Goal: Transaction & Acquisition: Book appointment/travel/reservation

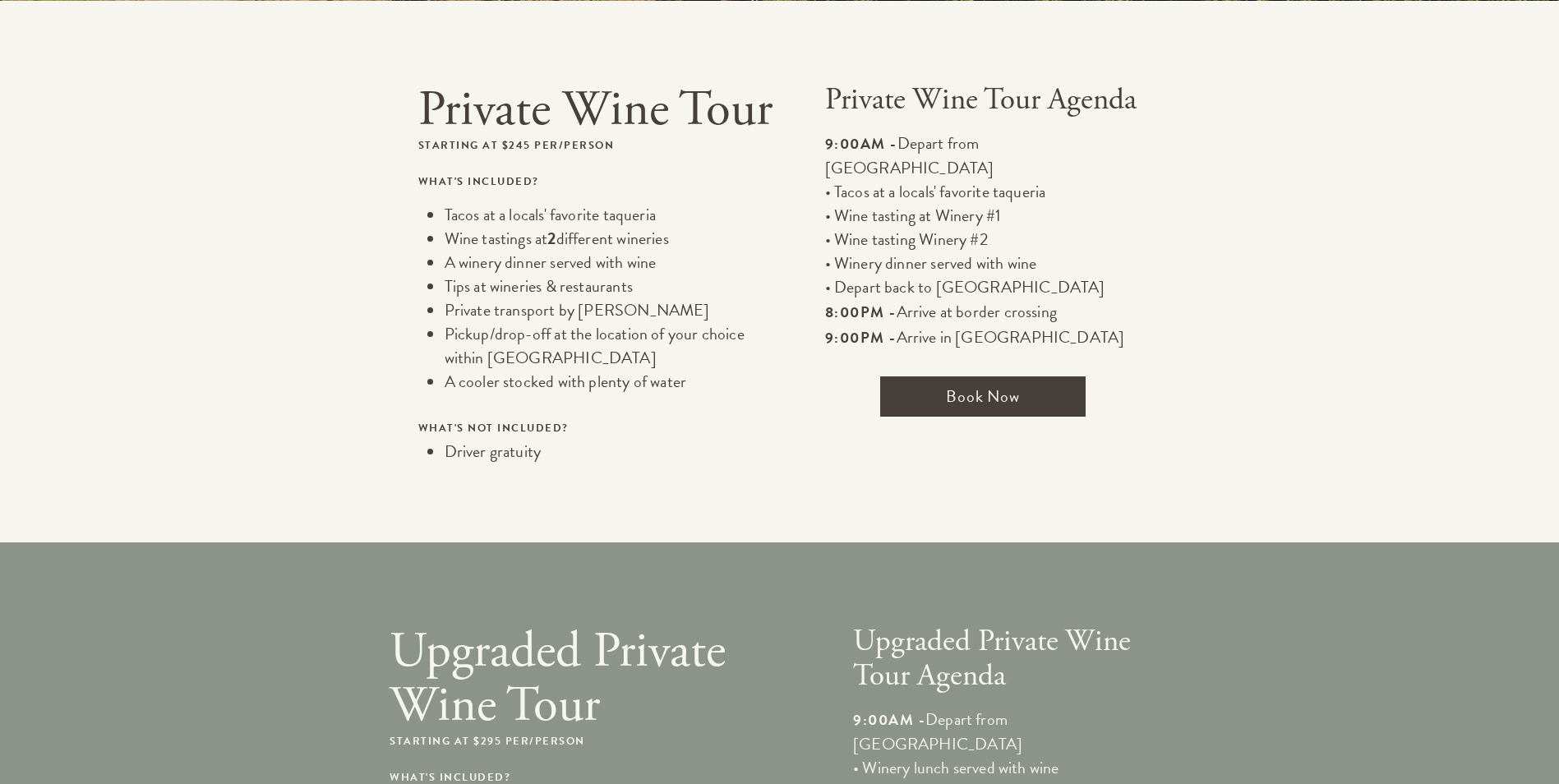
click at [957, 377] on span "Book Now" at bounding box center [983, 397] width 205 height 41
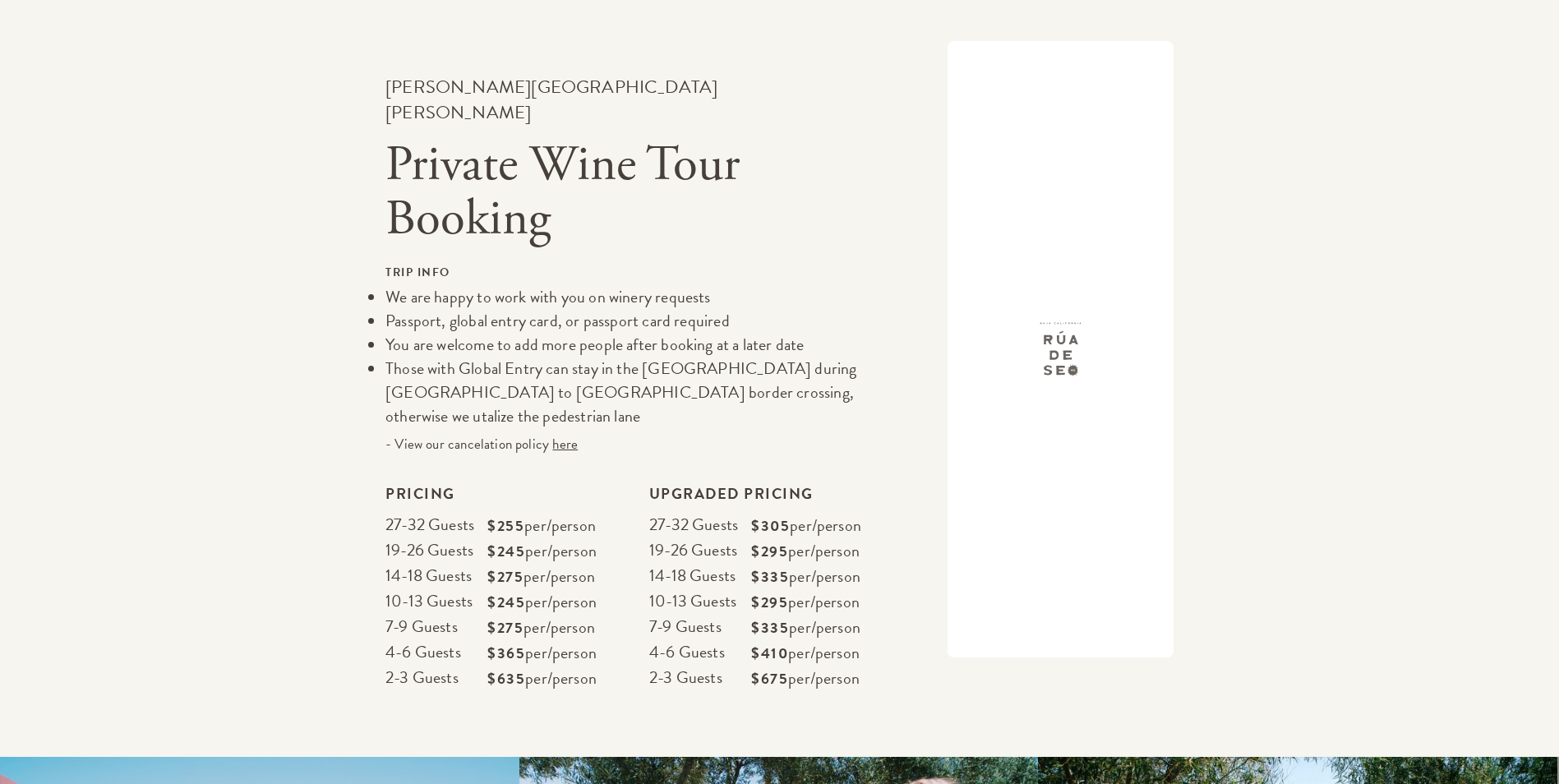
scroll to position [2320, 0]
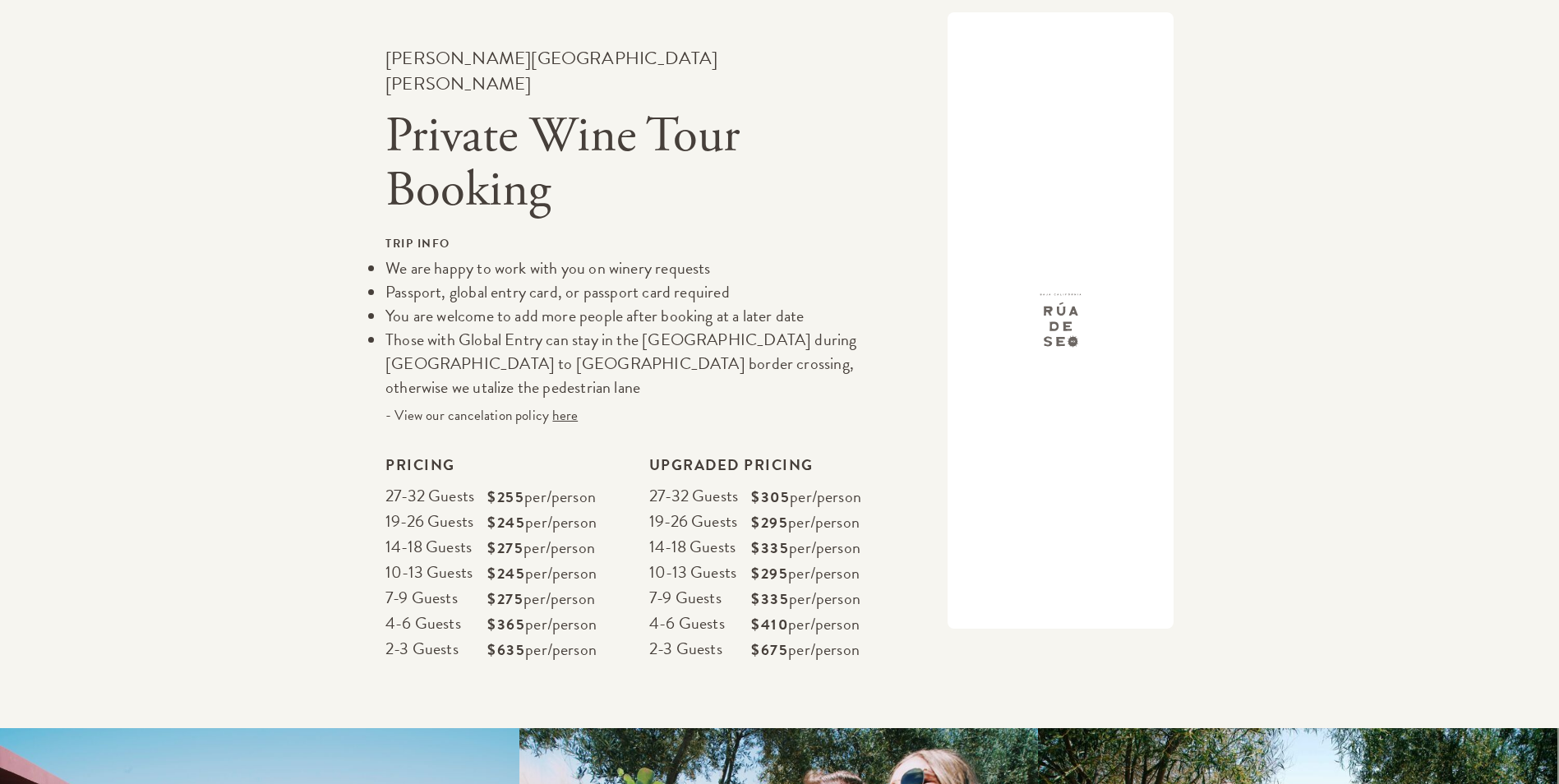
click at [528, 611] on p "$365 per/person" at bounding box center [542, 624] width 109 height 25
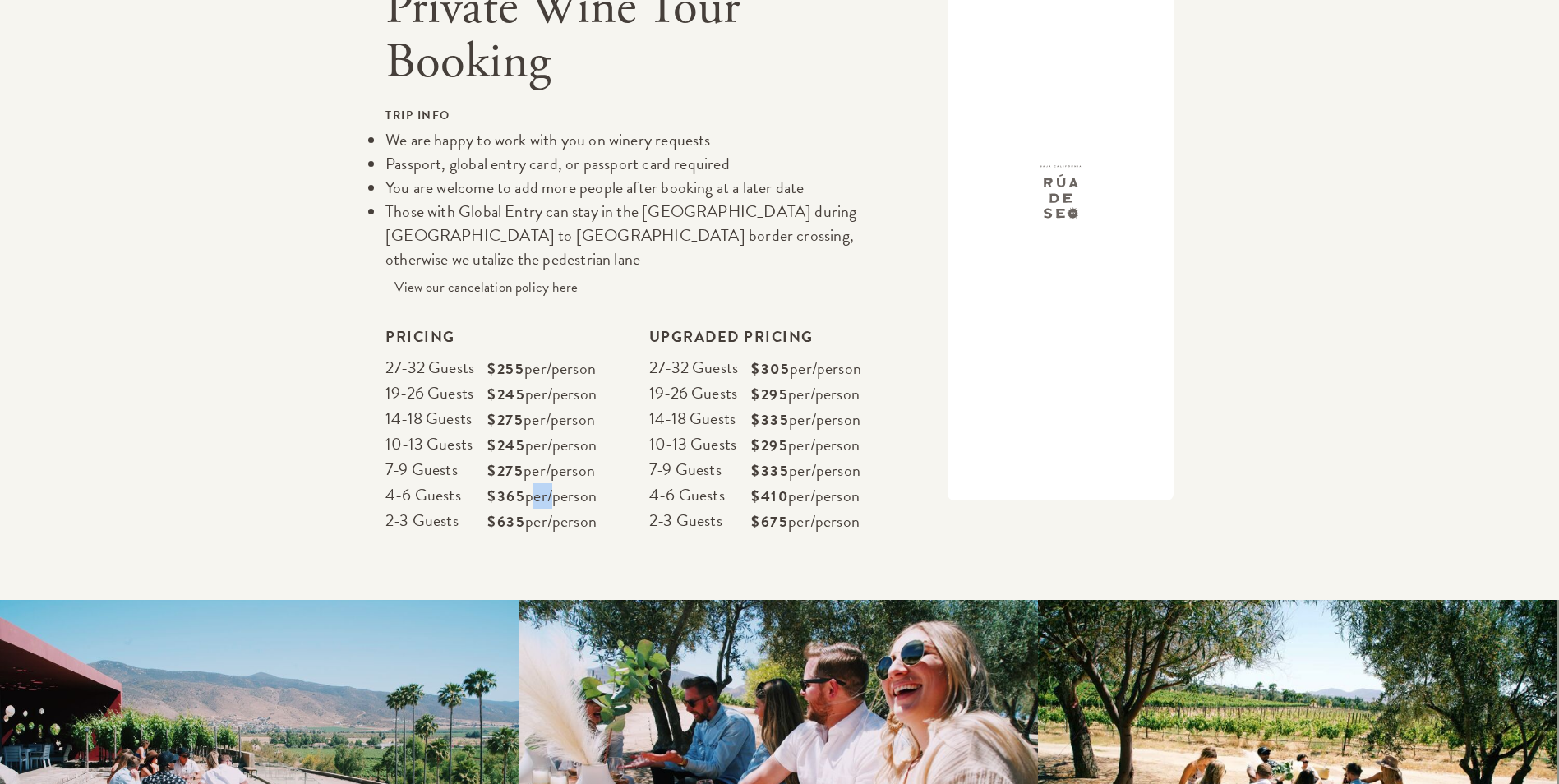
scroll to position [2402, 0]
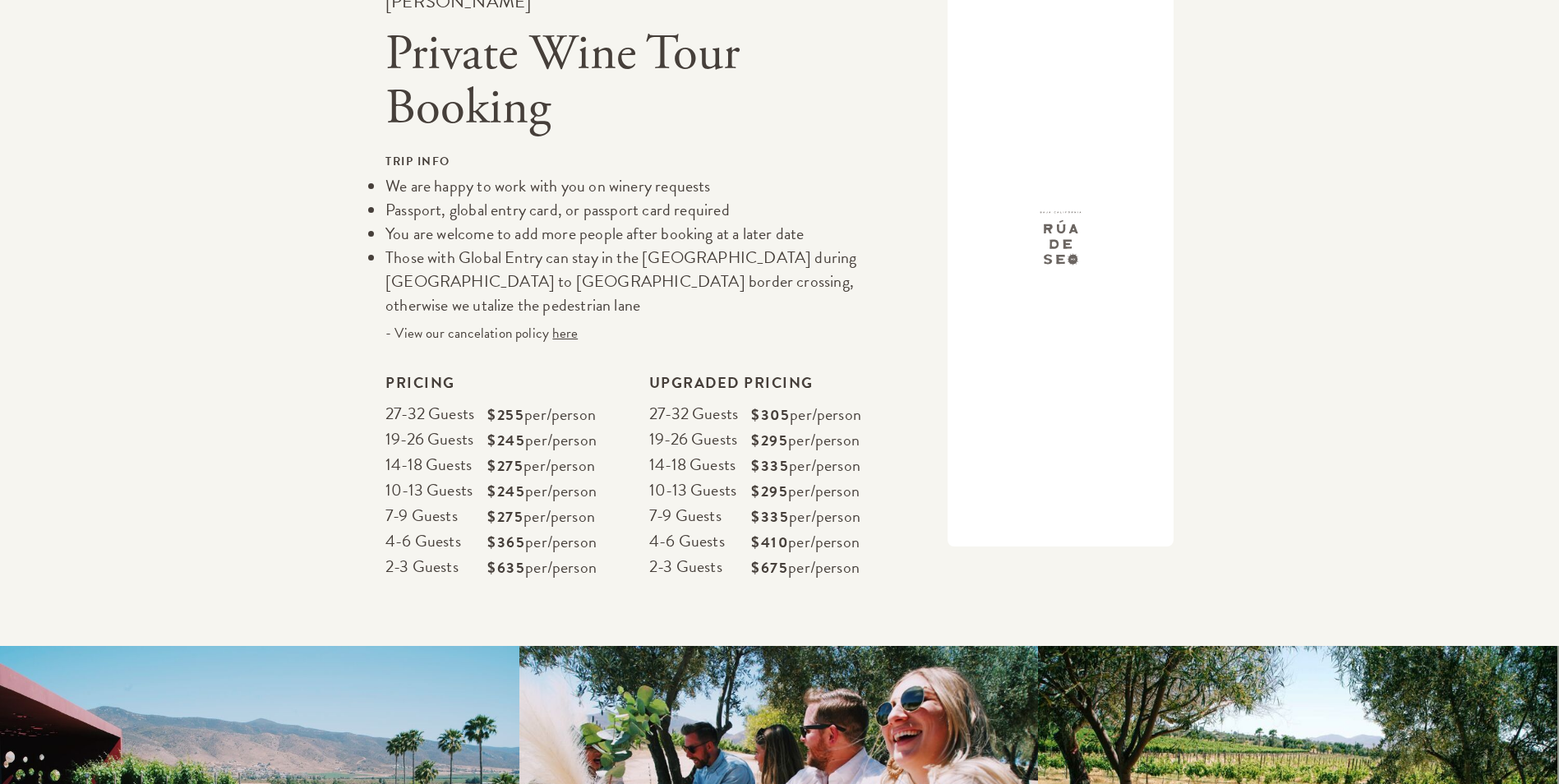
click at [603, 470] on div "Pricing 2-3 Guests 4-6 Guests 7-9 Guests 10-13 Guests 14-18 Guests 19-26 Guests…" at bounding box center [632, 488] width 493 height 237
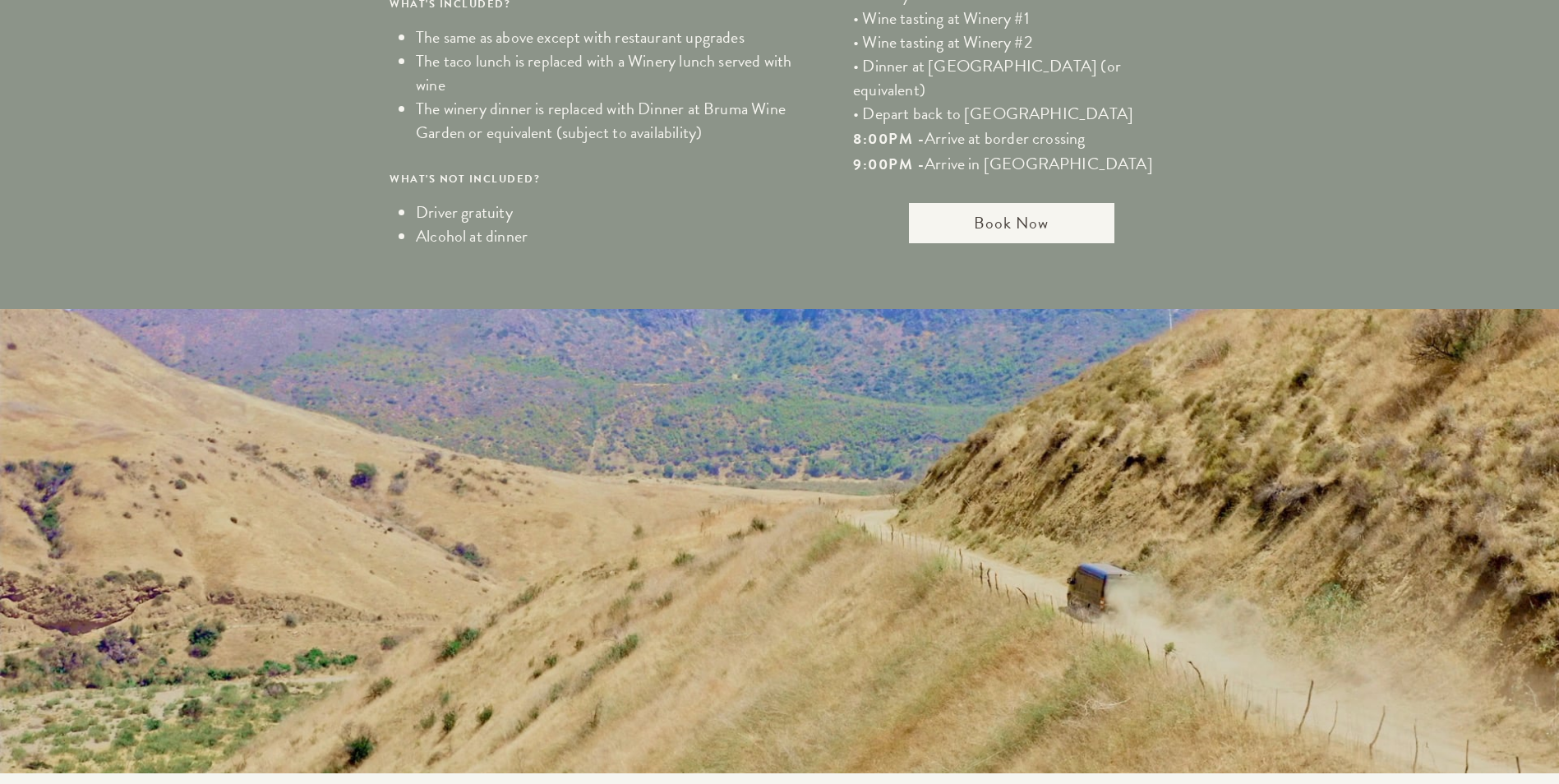
scroll to position [1068, 0]
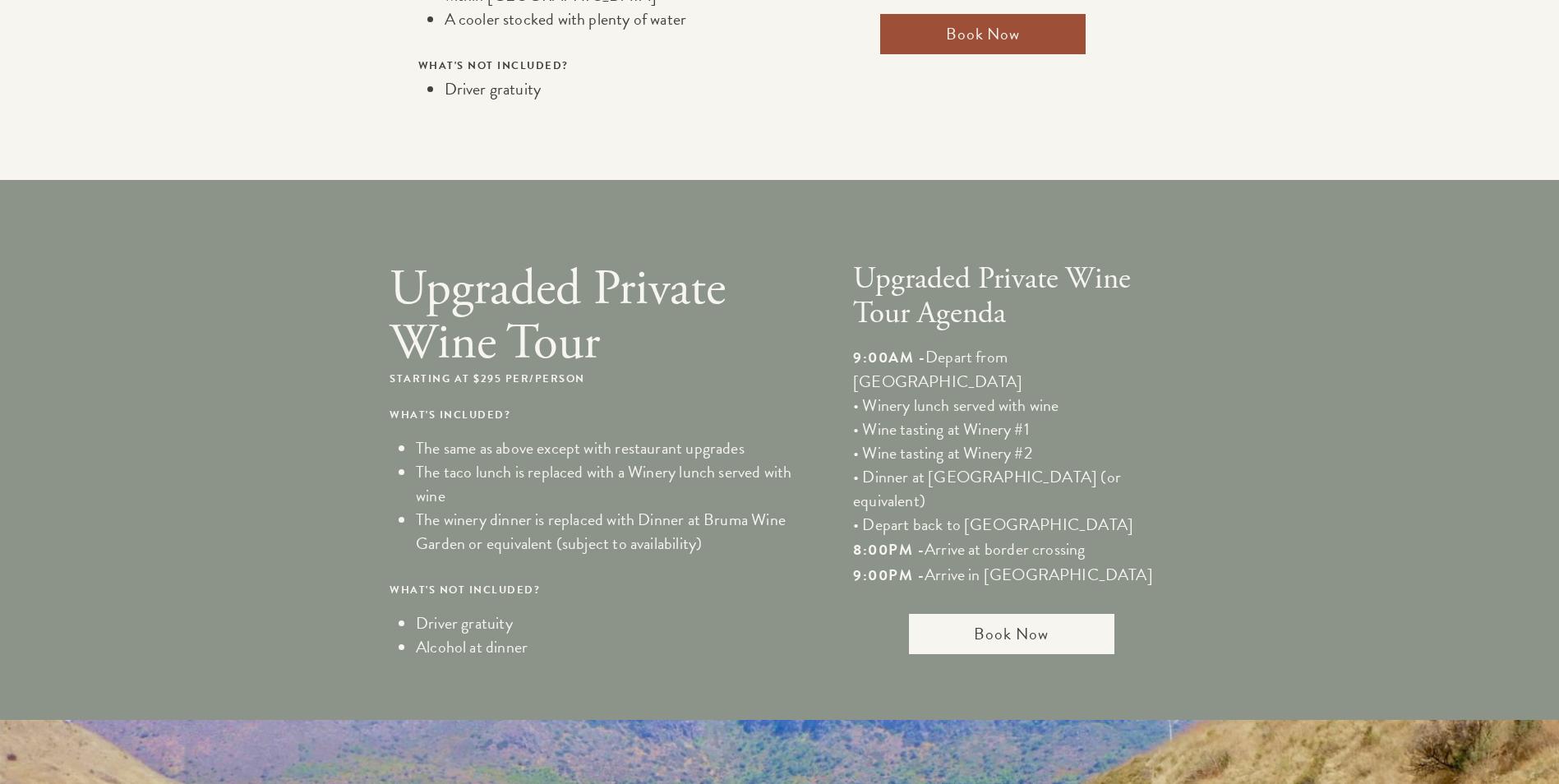
click at [517, 397] on div "Upgraded Private Wine Tour Starting at $295 per/person What's included? The sam…" at bounding box center [595, 478] width 411 height 432
click at [568, 521] on li "The winery dinner is replaced with Dinner at Bruma Wine Garden or equivalent (s…" at bounding box center [607, 532] width 385 height 48
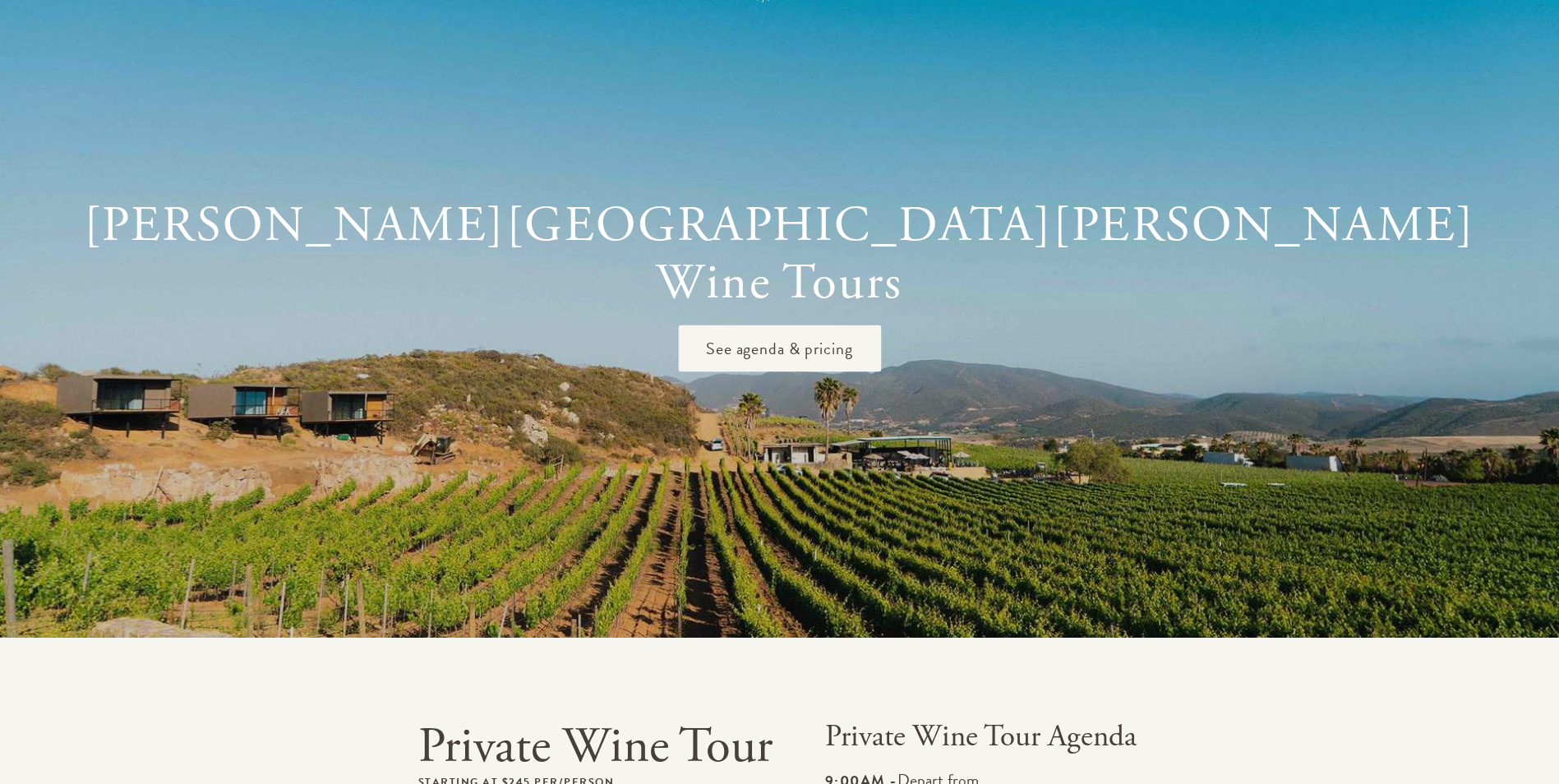
scroll to position [0, 0]
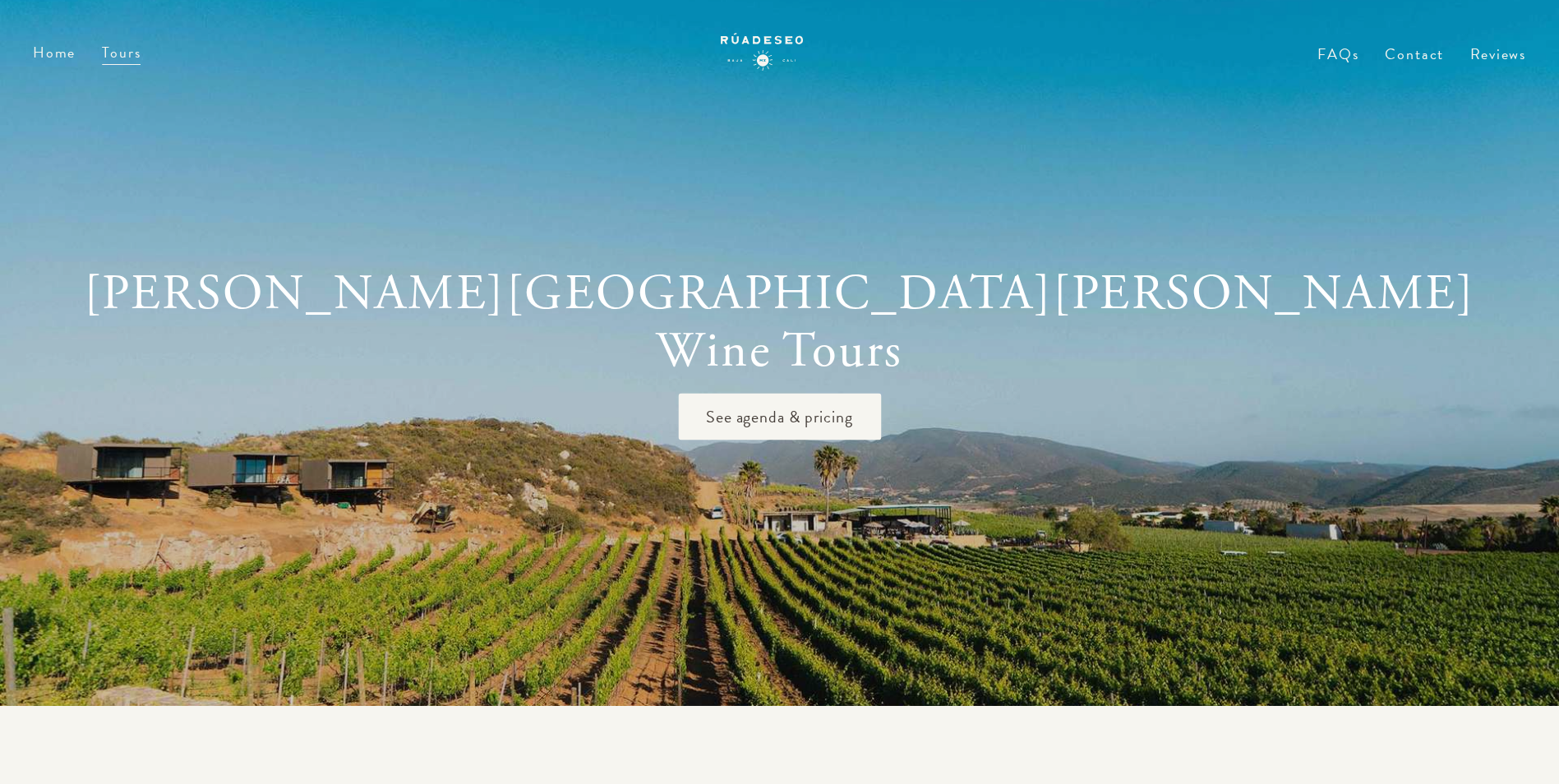
click at [301, 476] on section at bounding box center [780, 352] width 1559 height 706
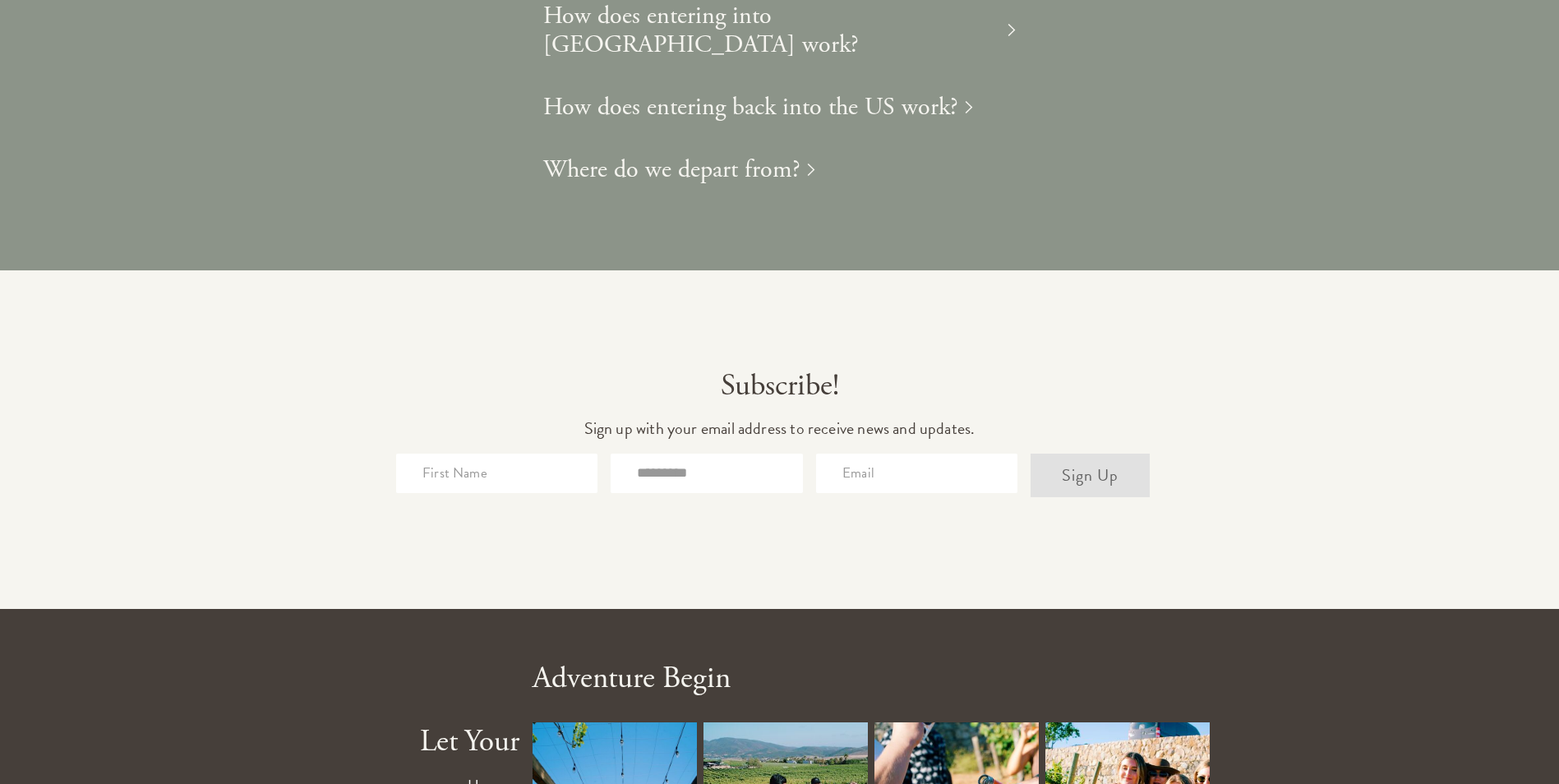
scroll to position [4025, 0]
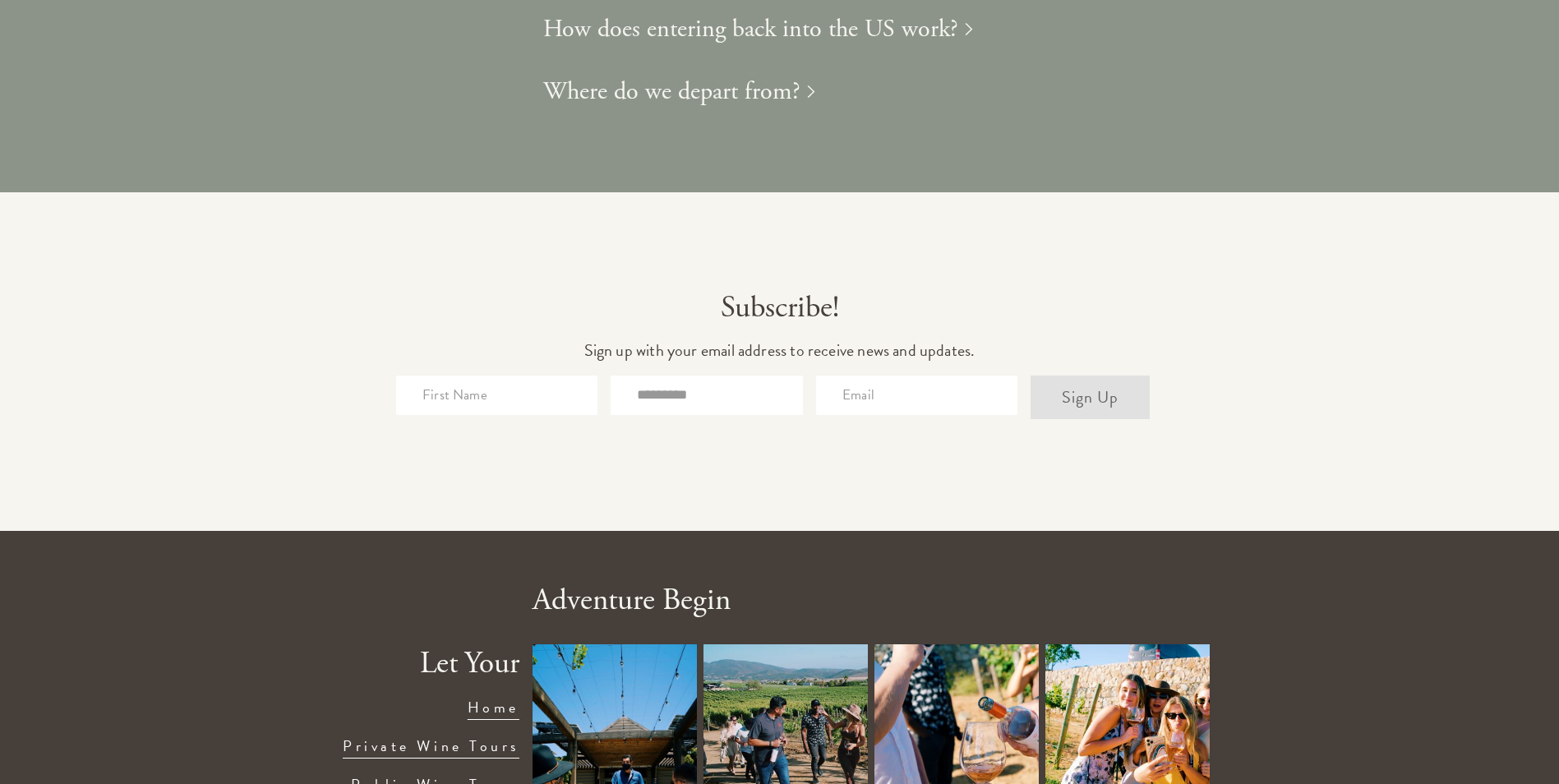
click at [658, 644] on div at bounding box center [615, 726] width 164 height 164
click at [1014, 644] on div at bounding box center [956, 726] width 164 height 164
click at [1136, 644] on div at bounding box center [1127, 726] width 164 height 164
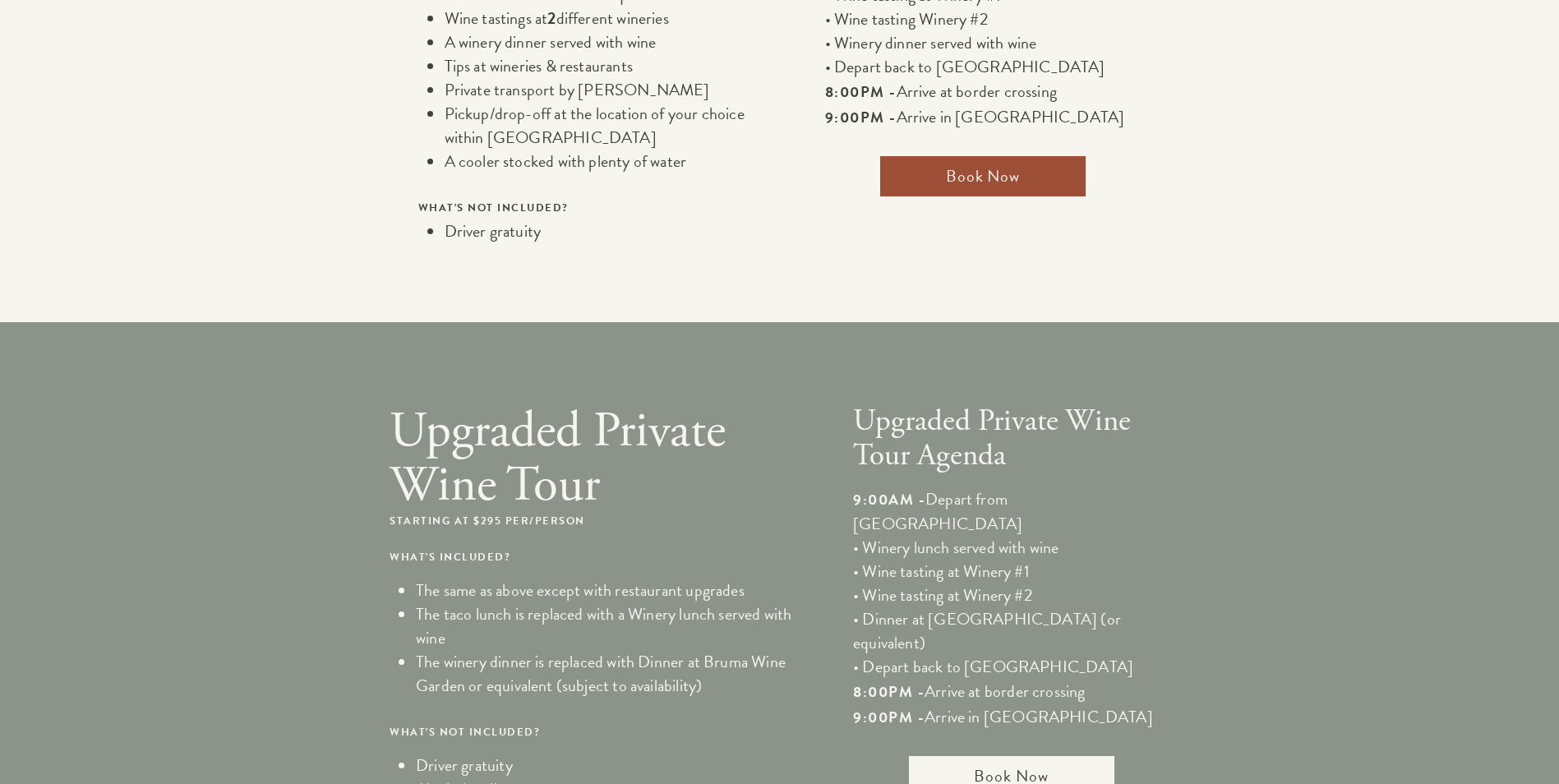
scroll to position [1068, 0]
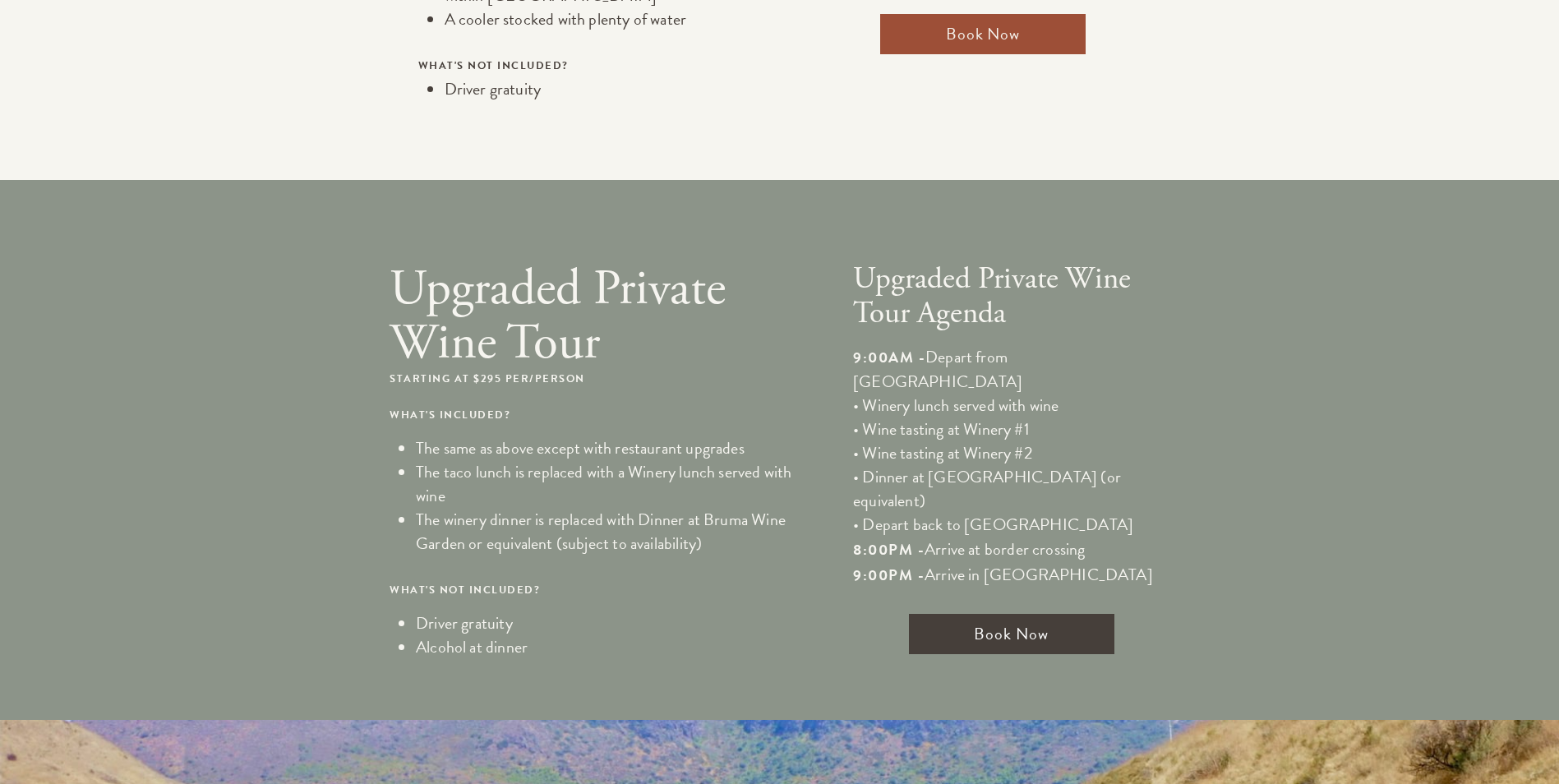
click at [1035, 614] on span "Book Now" at bounding box center [1012, 634] width 205 height 41
click at [1043, 614] on span "Book Now" at bounding box center [1012, 634] width 205 height 41
click at [1001, 614] on span "Book Now" at bounding box center [1012, 634] width 205 height 41
click at [1080, 614] on span "Book Now" at bounding box center [1012, 634] width 205 height 41
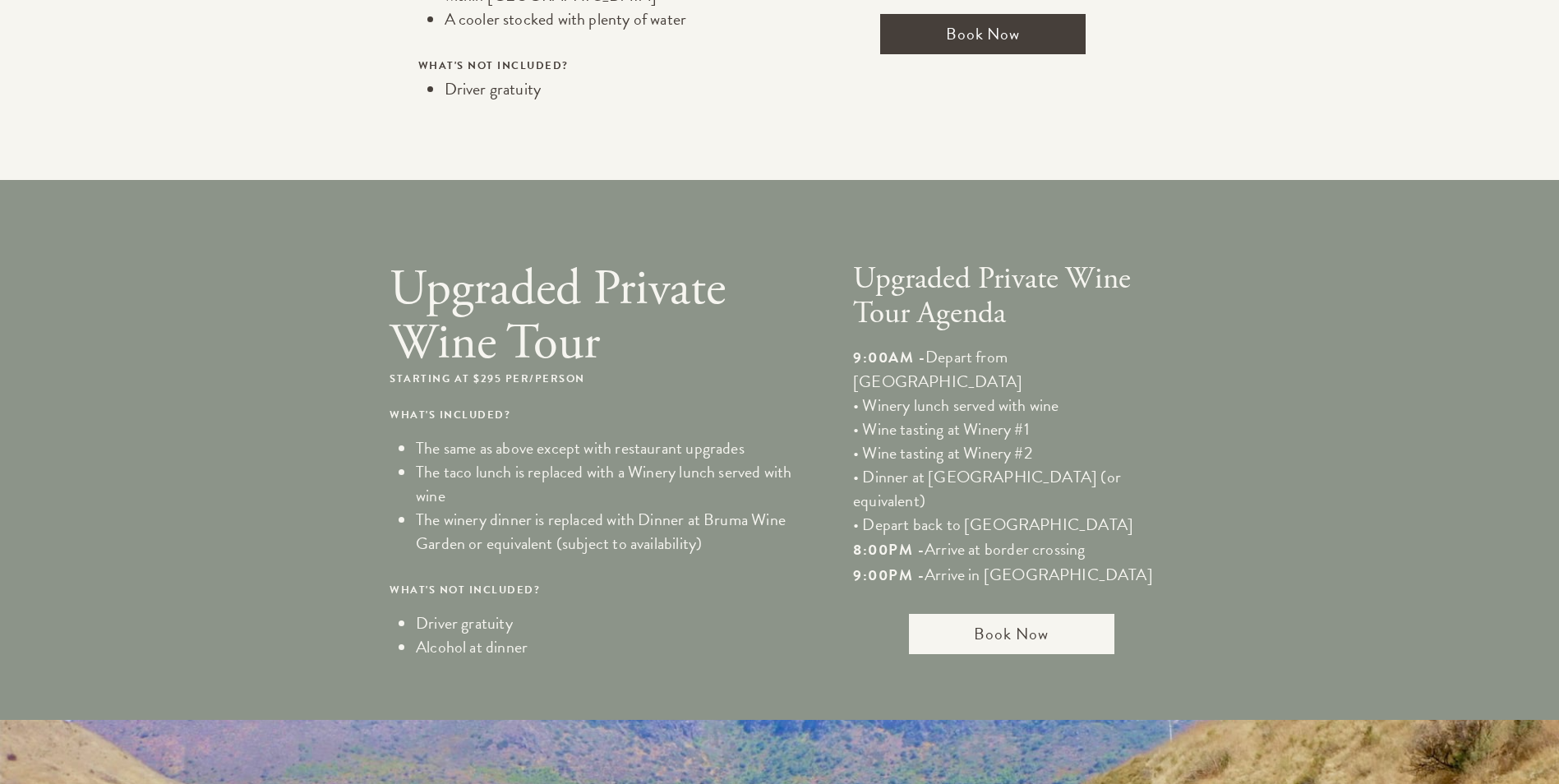
click at [1025, 18] on span "Book Now" at bounding box center [983, 34] width 205 height 41
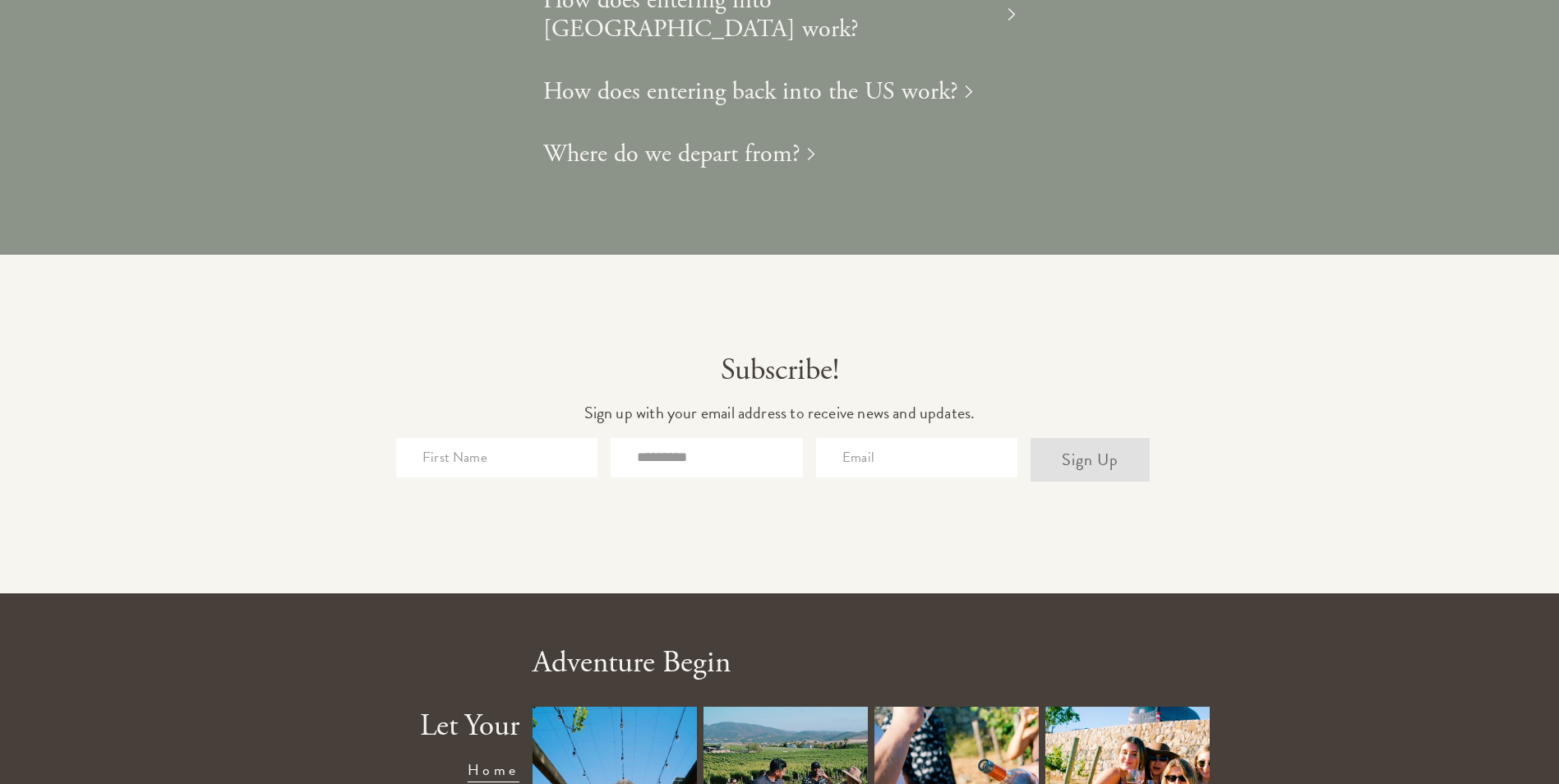
scroll to position [4025, 0]
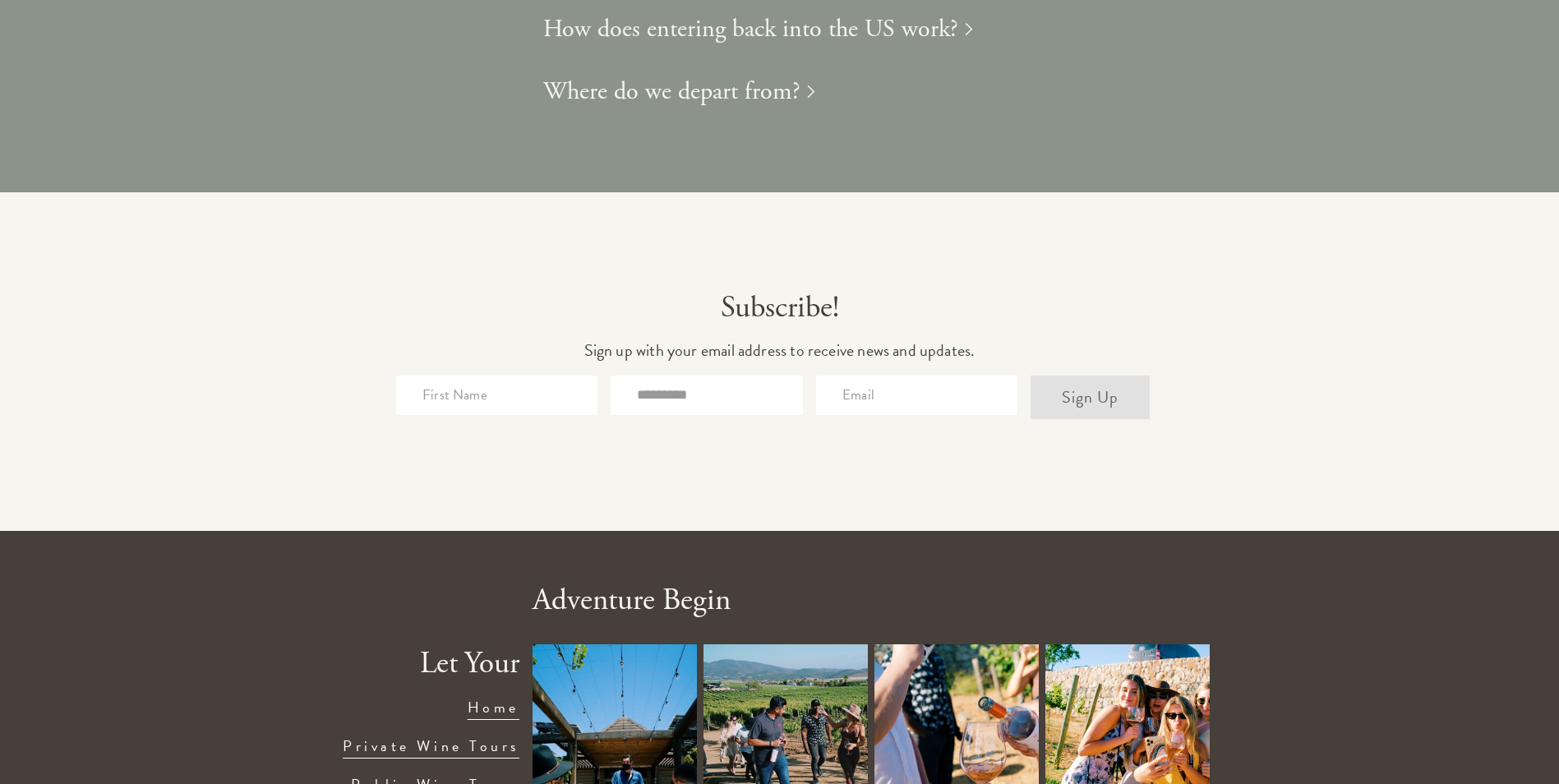
click at [547, 291] on div "Subscribe! Sign up with your email address to receive news and updates. Sign Up" at bounding box center [780, 361] width 1507 height 141
click at [551, 376] on input "text" at bounding box center [497, 396] width 201 height 40
type input "[GEOGRAPHIC_DATA]"
type input "****"
type input "[EMAIL_ADDRESS][DOMAIN_NAME]"
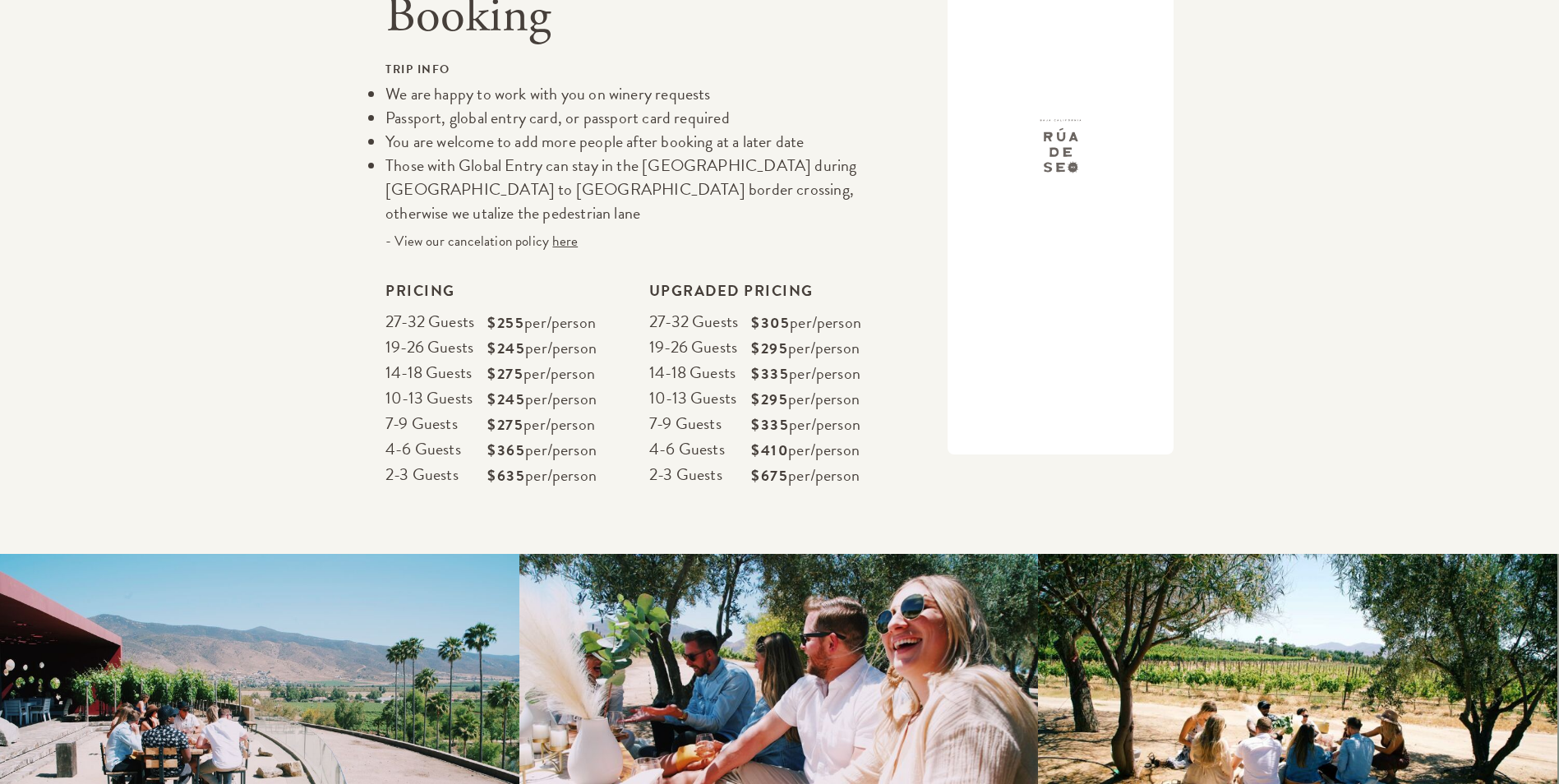
scroll to position [2218, 0]
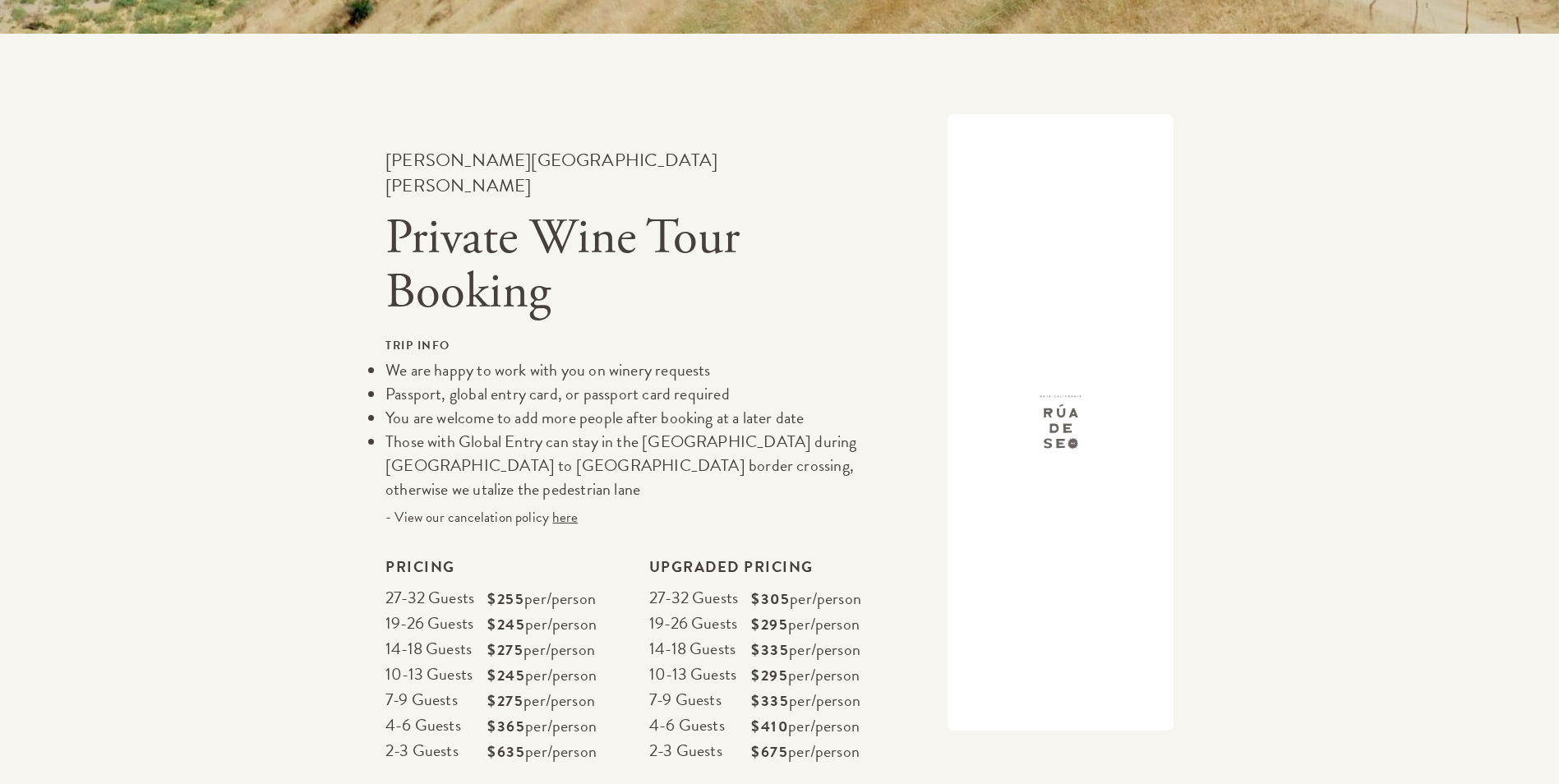
click at [494, 715] on span "$365" at bounding box center [506, 725] width 38 height 23
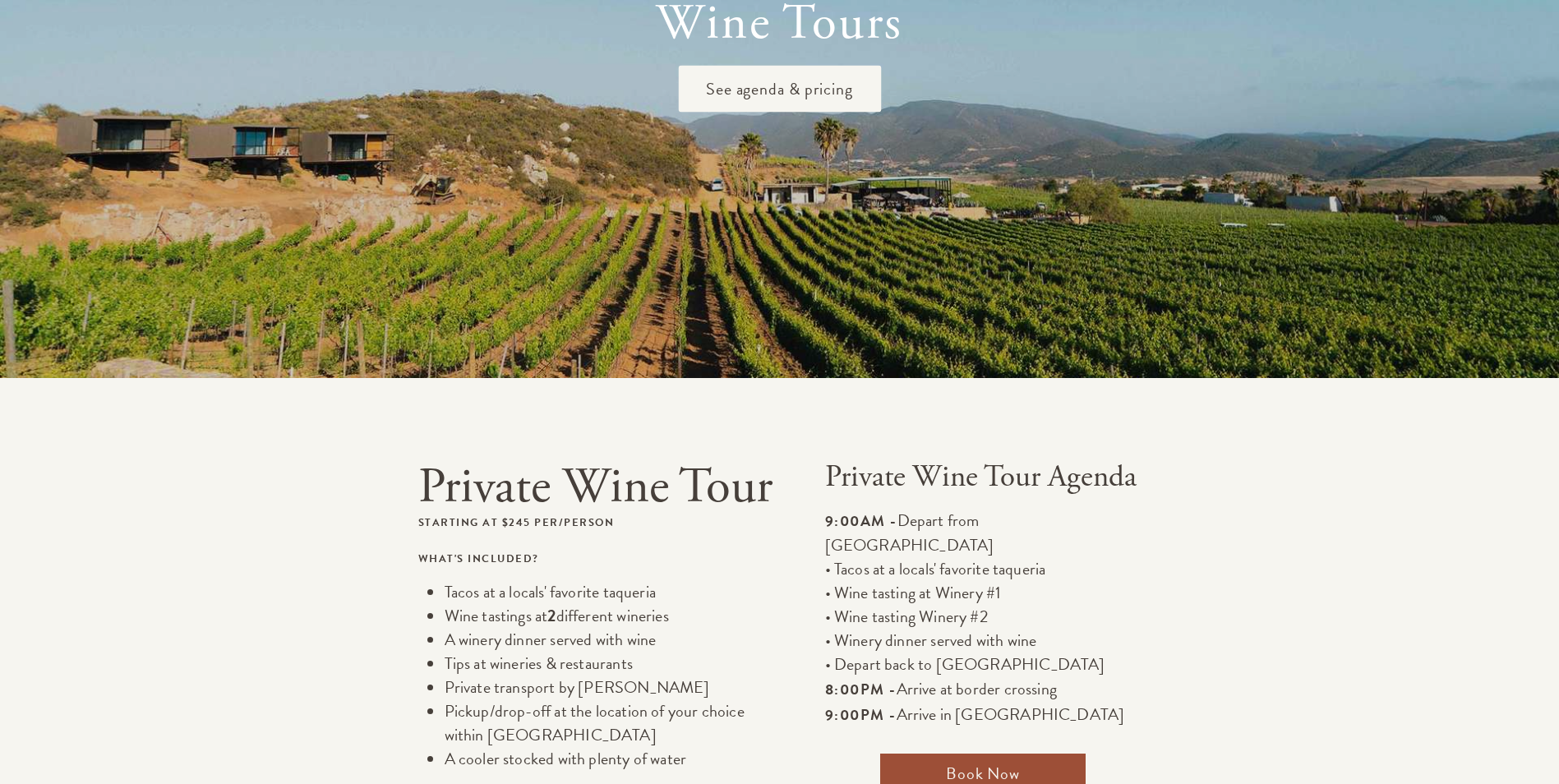
scroll to position [0, 0]
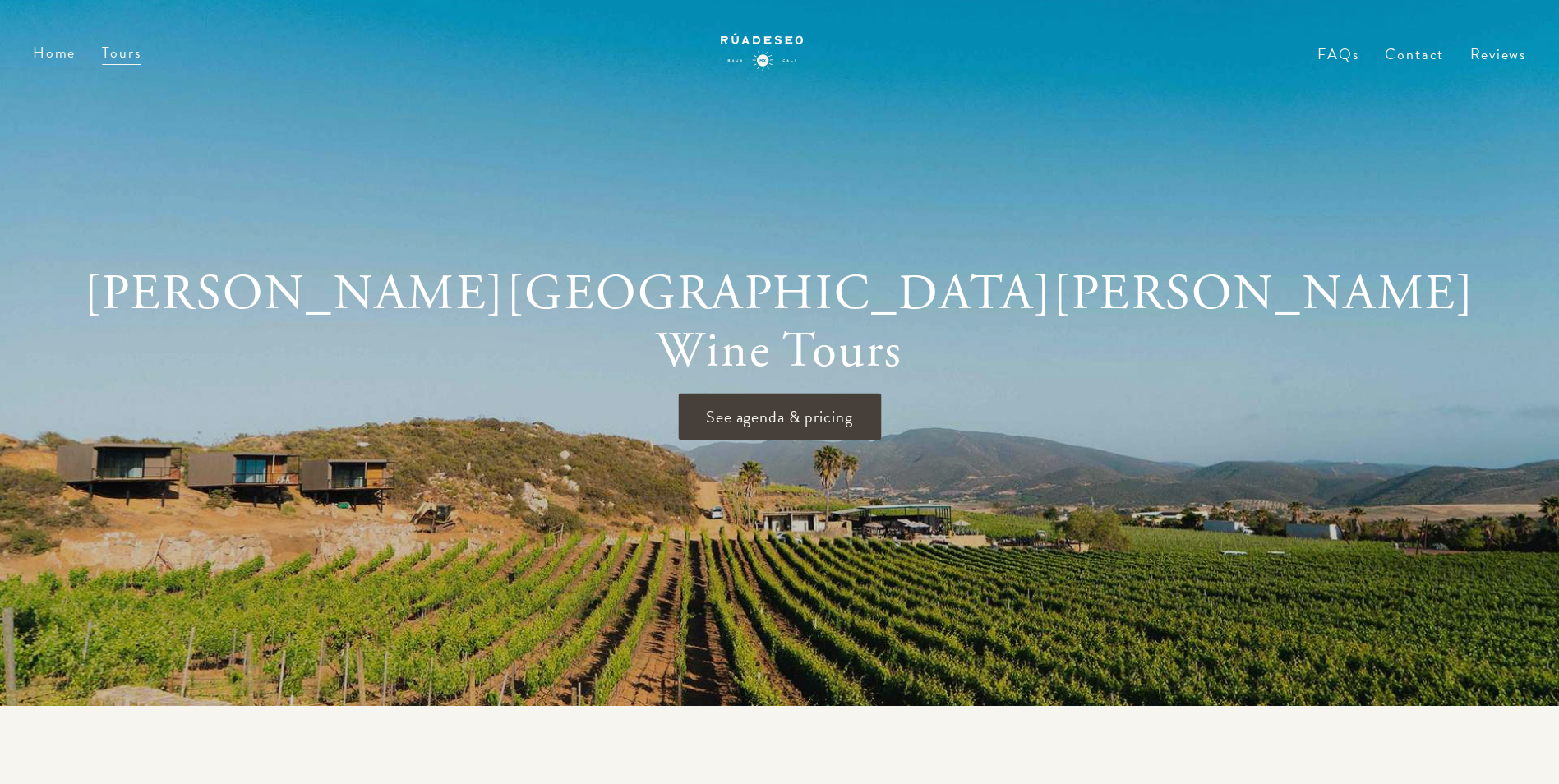
click at [799, 409] on span "See agenda & pricing" at bounding box center [779, 417] width 203 height 47
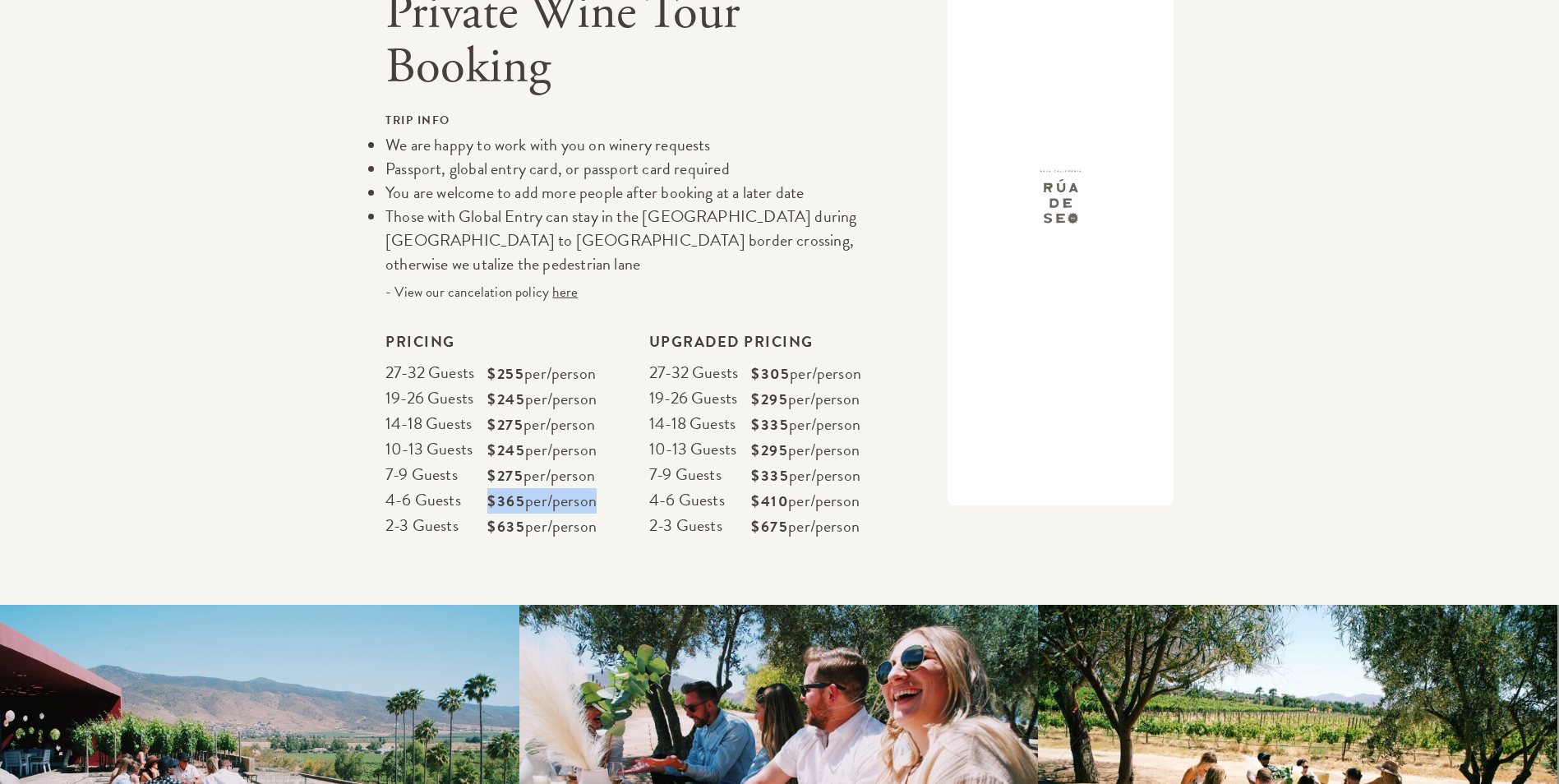
scroll to position [2677, 0]
